Goal: Task Accomplishment & Management: Complete application form

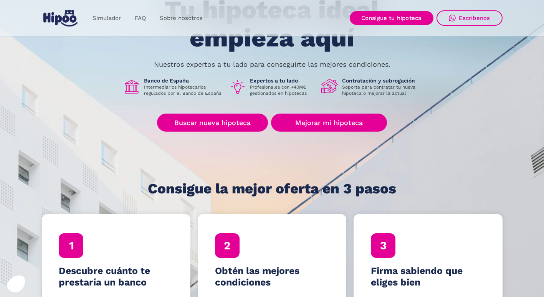
scroll to position [115, 0]
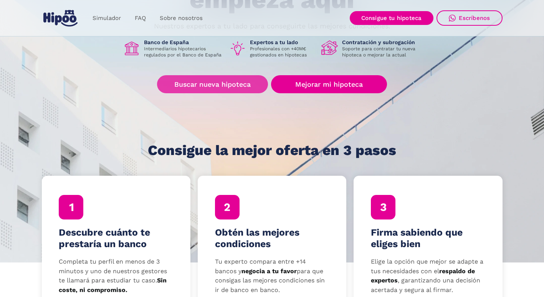
click at [227, 85] on link "Buscar nueva hipoteca" at bounding box center [212, 84] width 111 height 18
click at [233, 85] on link "Buscar nueva hipoteca" at bounding box center [212, 84] width 111 height 18
